Goal: Task Accomplishment & Management: Use online tool/utility

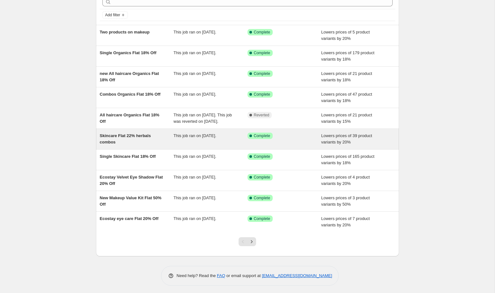
scroll to position [42, 0]
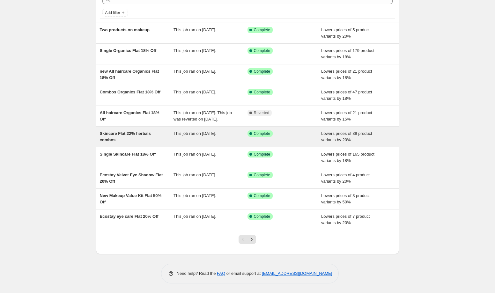
click at [146, 139] on div "Skincare Flat 22% herbals combos" at bounding box center [137, 136] width 74 height 13
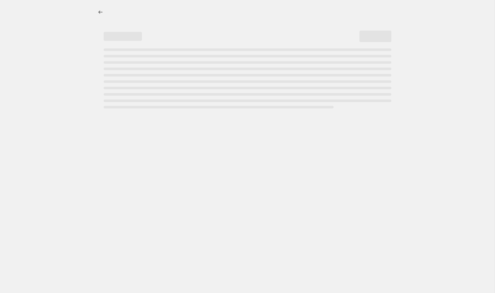
select select "percentage"
select select "collection"
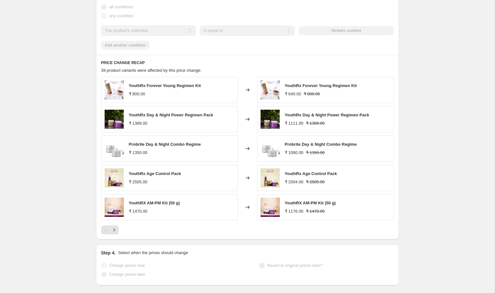
scroll to position [463, 0]
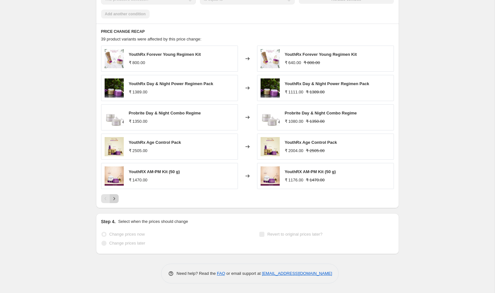
click at [117, 202] on button "Next" at bounding box center [114, 198] width 9 height 9
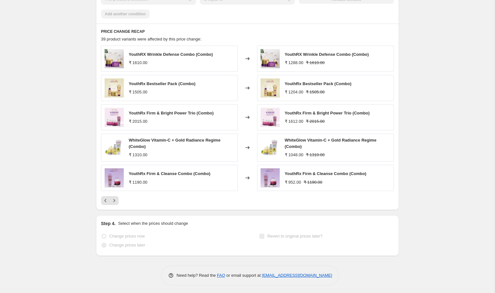
scroll to position [465, 0]
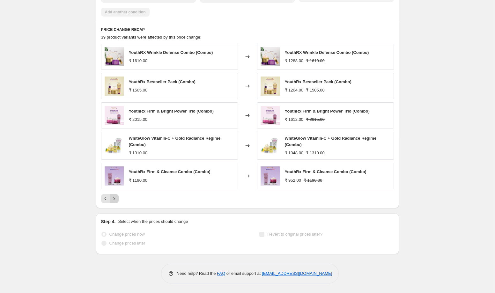
click at [115, 201] on icon "Next" at bounding box center [114, 199] width 6 height 6
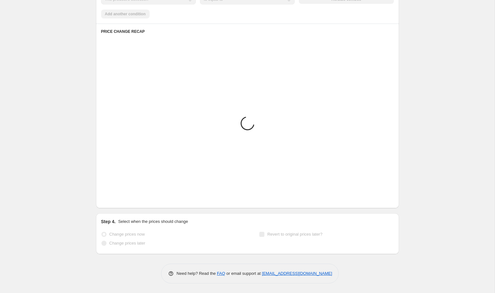
scroll to position [463, 0]
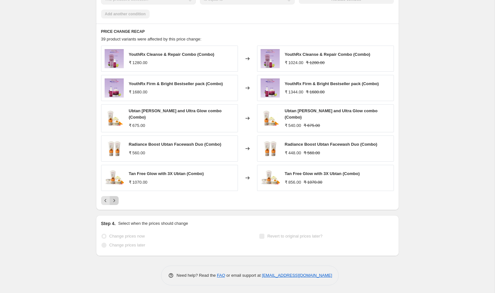
click at [116, 197] on icon "Next" at bounding box center [114, 200] width 6 height 6
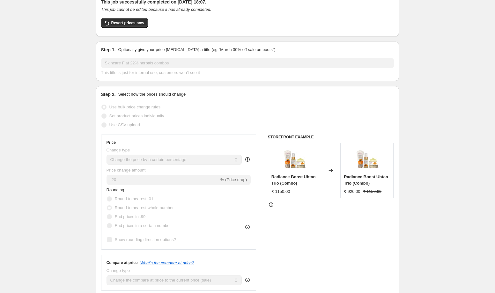
scroll to position [0, 0]
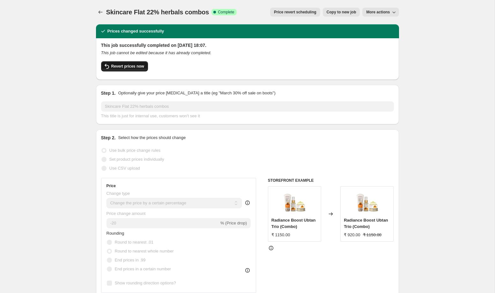
click at [127, 67] on span "Revert prices now" at bounding box center [127, 66] width 33 height 5
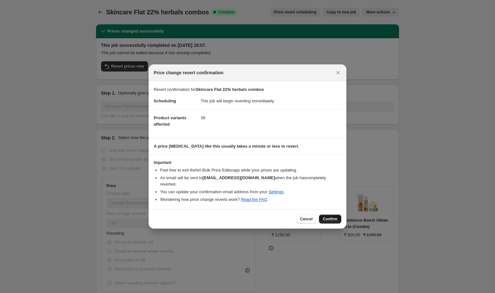
click at [328, 217] on span "Confirm" at bounding box center [330, 219] width 15 height 5
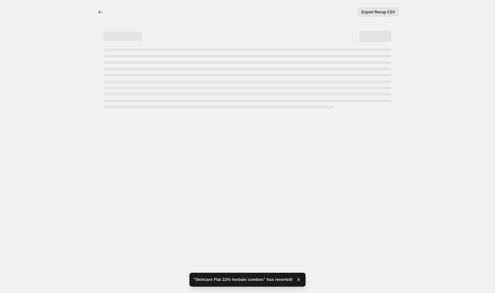
select select "percentage"
select select "collection"
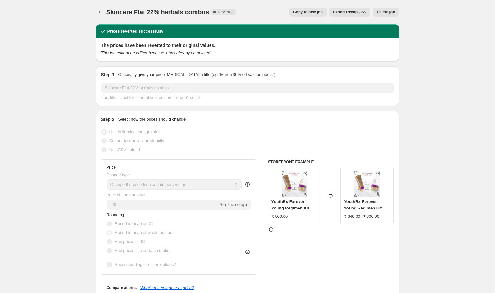
click at [311, 14] on span "Copy to new job" at bounding box center [308, 12] width 30 height 5
select select "percentage"
select select "collection"
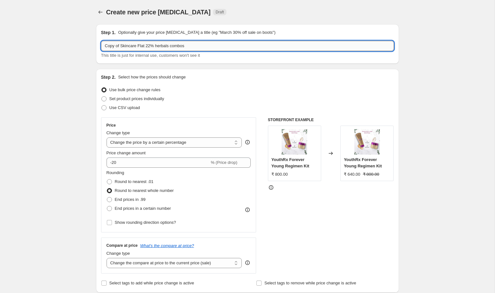
drag, startPoint x: 122, startPoint y: 47, endPoint x: 108, endPoint y: 46, distance: 13.2
click at [108, 46] on input "Copy of Skincare Flat 22% herbals combos" at bounding box center [247, 46] width 293 height 10
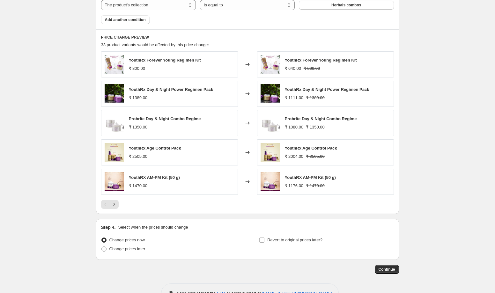
scroll to position [416, 0]
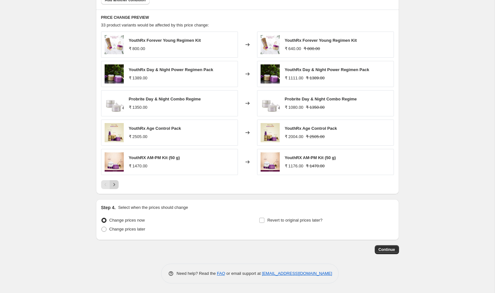
type input "After ubtan Skincare Flat 22% herbals combos"
click at [112, 187] on icon "Next" at bounding box center [114, 184] width 6 height 6
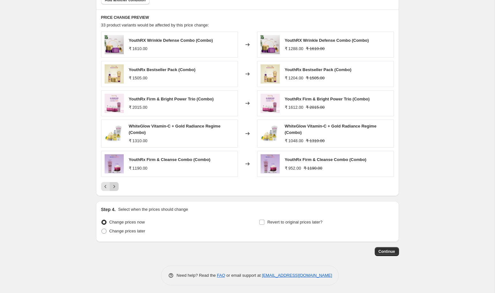
click at [112, 187] on icon "Next" at bounding box center [114, 186] width 6 height 6
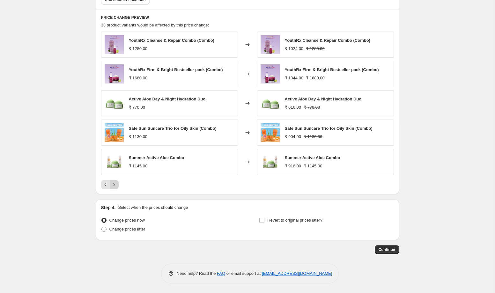
click at [112, 187] on icon "Next" at bounding box center [114, 184] width 6 height 6
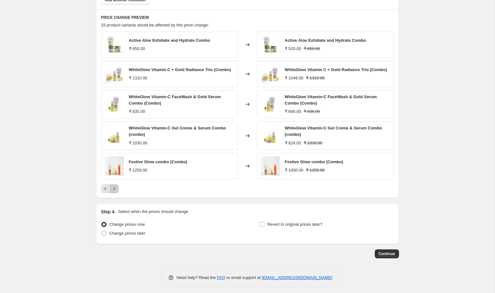
click at [112, 187] on icon "Next" at bounding box center [114, 189] width 6 height 6
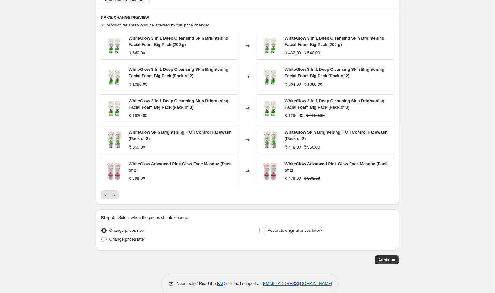
click at [115, 196] on icon "Next" at bounding box center [114, 195] width 6 height 6
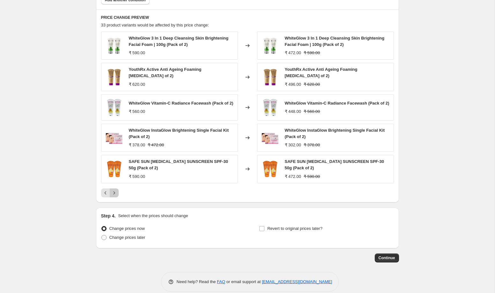
click at [116, 192] on icon "Next" at bounding box center [114, 193] width 6 height 6
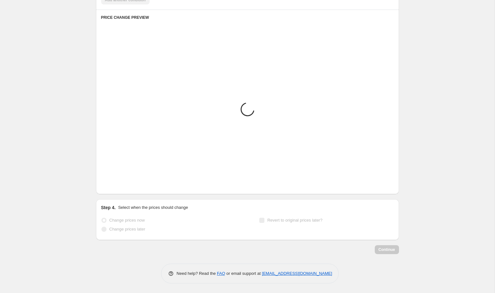
scroll to position [359, 0]
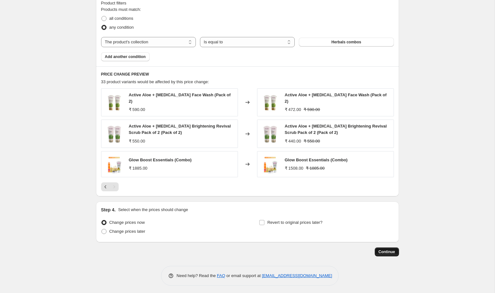
click at [388, 251] on span "Continue" at bounding box center [387, 251] width 17 height 5
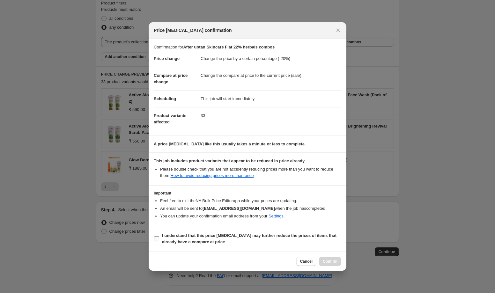
click at [156, 240] on input "I understand that this price [MEDICAL_DATA] may further reduce the prices of it…" at bounding box center [156, 238] width 5 height 5
checkbox input "true"
click at [331, 263] on span "Confirm" at bounding box center [330, 261] width 15 height 5
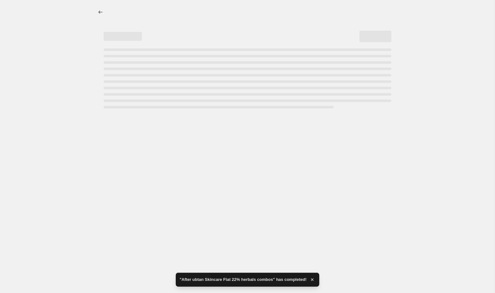
select select "percentage"
select select "collection"
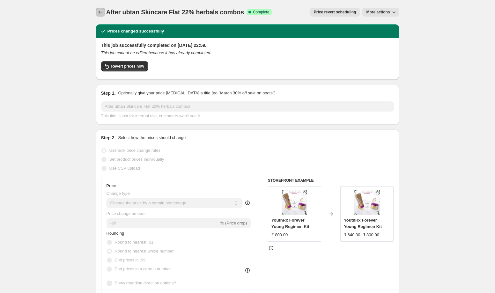
click at [100, 15] on button "Price change jobs" at bounding box center [100, 12] width 9 height 9
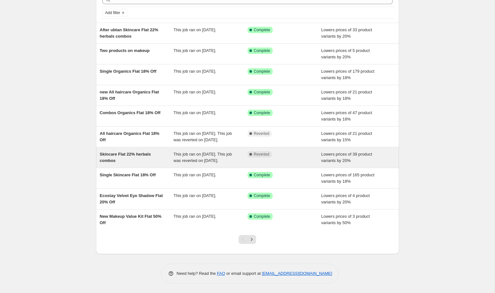
scroll to position [48, 0]
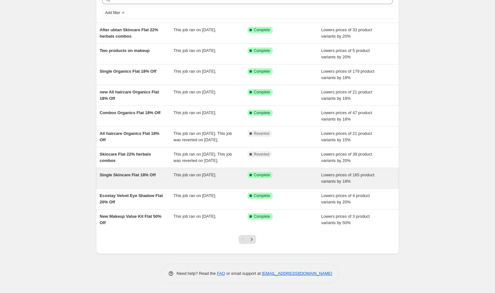
click at [137, 183] on div "Single Skincare Flat 18% Off" at bounding box center [137, 178] width 74 height 13
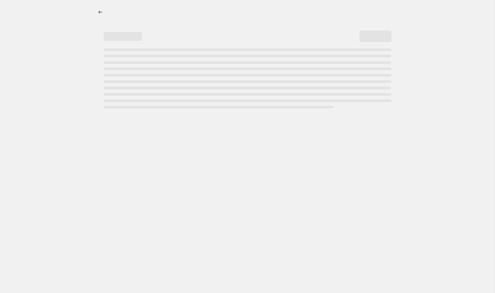
select select "percentage"
select select "collection"
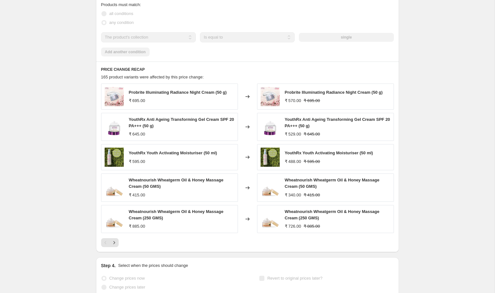
scroll to position [469, 0]
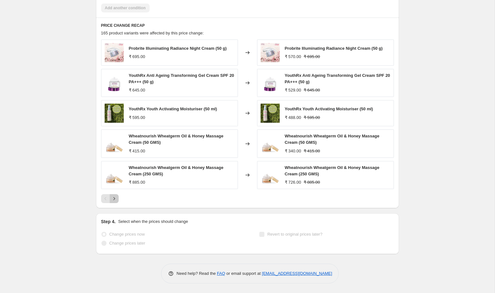
click at [114, 200] on icon "Next" at bounding box center [114, 199] width 6 height 6
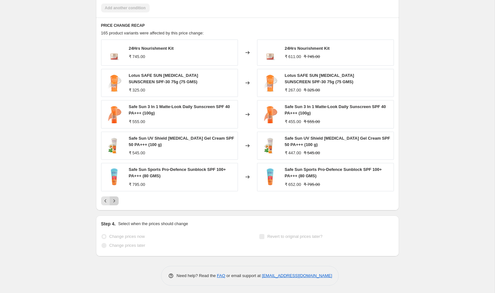
click at [115, 200] on icon "Next" at bounding box center [114, 201] width 6 height 6
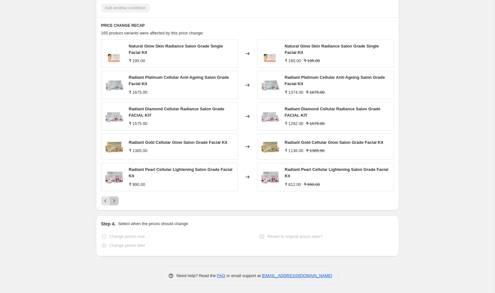
click at [115, 200] on icon "Next" at bounding box center [114, 201] width 6 height 6
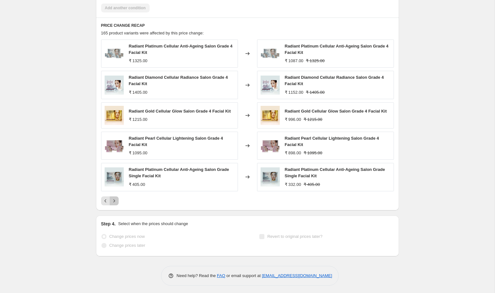
click at [115, 200] on icon "Next" at bounding box center [114, 201] width 6 height 6
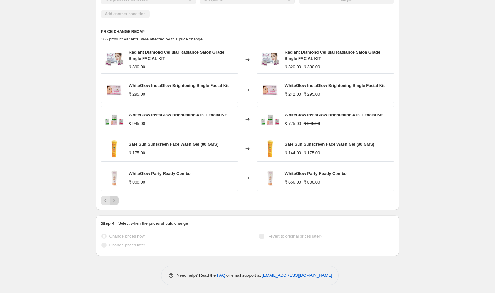
scroll to position [465, 0]
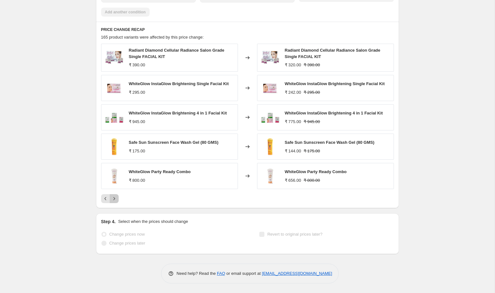
click at [115, 200] on icon "Next" at bounding box center [114, 199] width 6 height 6
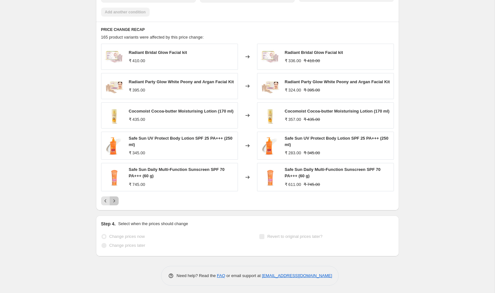
click at [115, 200] on button "Next" at bounding box center [114, 200] width 9 height 9
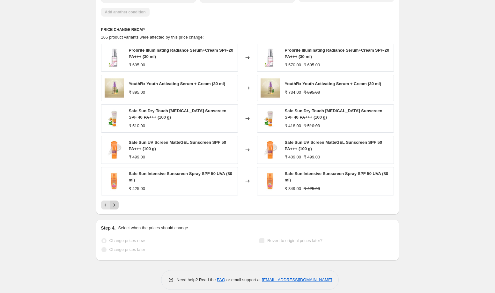
click at [115, 201] on button "Next" at bounding box center [114, 205] width 9 height 9
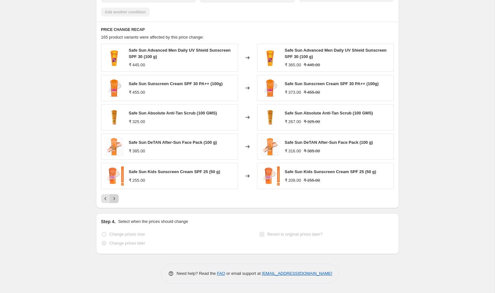
click at [118, 199] on button "Next" at bounding box center [114, 198] width 9 height 9
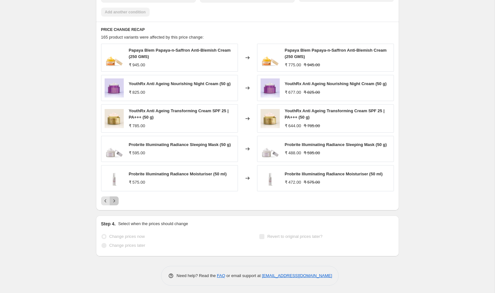
click at [116, 200] on icon "Next" at bounding box center [114, 201] width 6 height 6
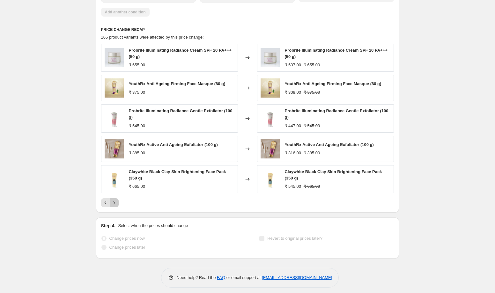
click at [117, 201] on icon "Next" at bounding box center [114, 203] width 6 height 6
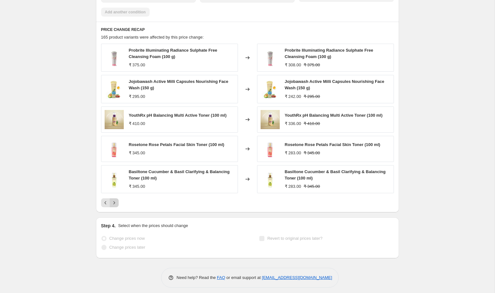
click at [117, 201] on icon "Next" at bounding box center [114, 203] width 6 height 6
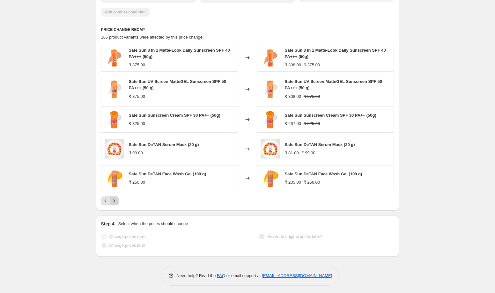
click at [117, 201] on icon "Next" at bounding box center [114, 201] width 6 height 6
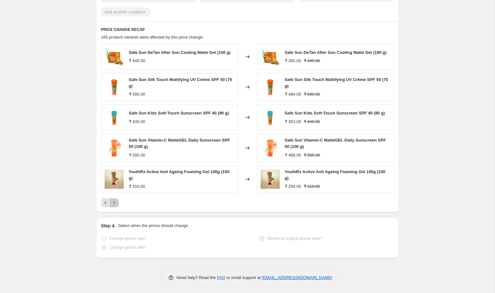
click at [117, 202] on icon "Next" at bounding box center [114, 203] width 6 height 6
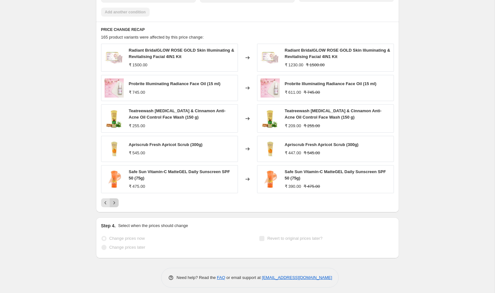
click at [117, 202] on icon "Next" at bounding box center [114, 203] width 6 height 6
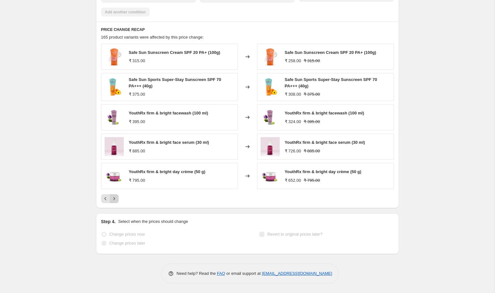
click at [114, 197] on icon "Next" at bounding box center [114, 199] width 6 height 6
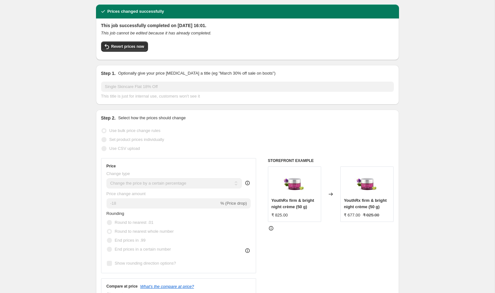
scroll to position [0, 0]
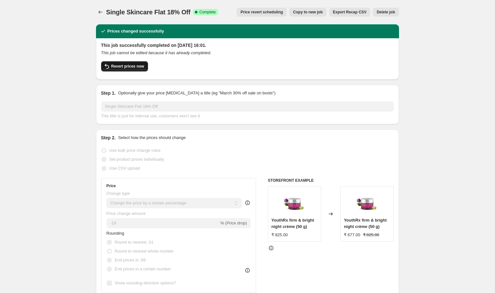
click at [123, 64] on span "Revert prices now" at bounding box center [127, 66] width 33 height 5
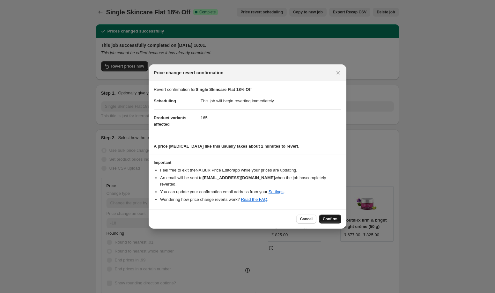
click at [330, 218] on span "Confirm" at bounding box center [330, 219] width 15 height 5
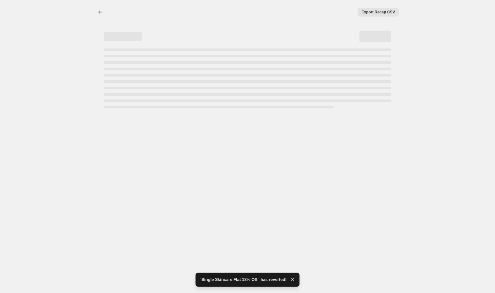
select select "percentage"
select select "collection"
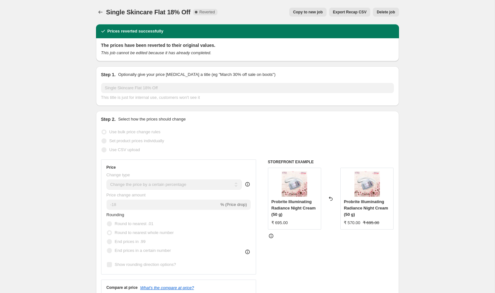
click at [303, 13] on span "Copy to new job" at bounding box center [308, 12] width 30 height 5
select select "percentage"
select select "collection"
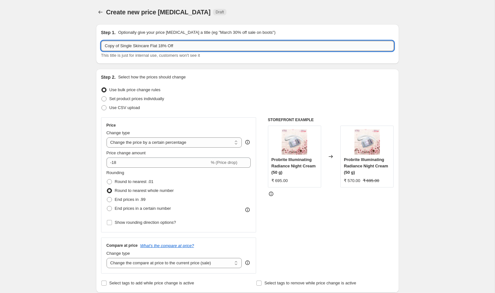
drag, startPoint x: 121, startPoint y: 47, endPoint x: 106, endPoint y: 46, distance: 15.0
click at [106, 46] on input "Copy of Single Skincare Flat 18% Off" at bounding box center [247, 46] width 293 height 10
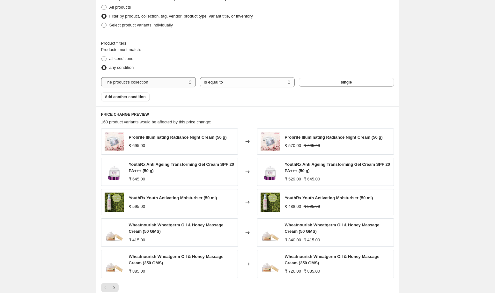
scroll to position [422, 0]
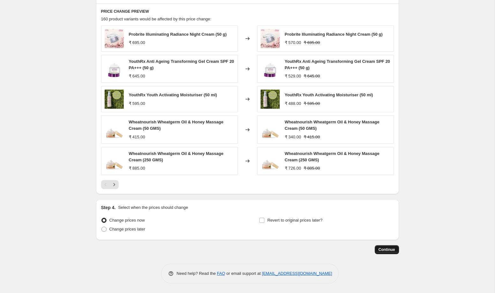
type input "after ubtan Single Skincare Flat 18% Off"
click at [384, 248] on span "Continue" at bounding box center [387, 249] width 17 height 5
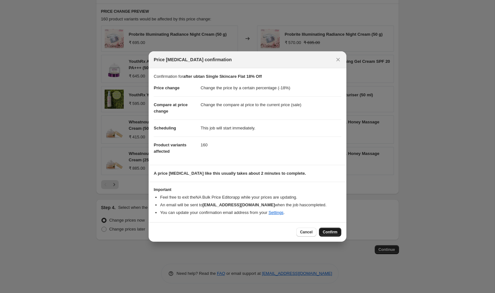
click at [330, 233] on span "Confirm" at bounding box center [330, 232] width 15 height 5
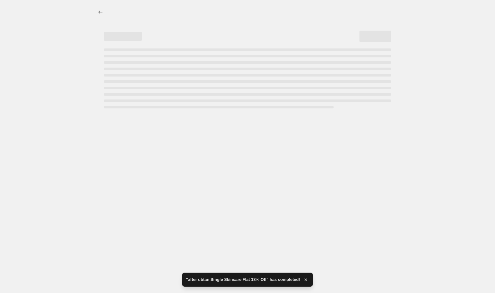
select select "percentage"
select select "collection"
